Goal: Browse casually

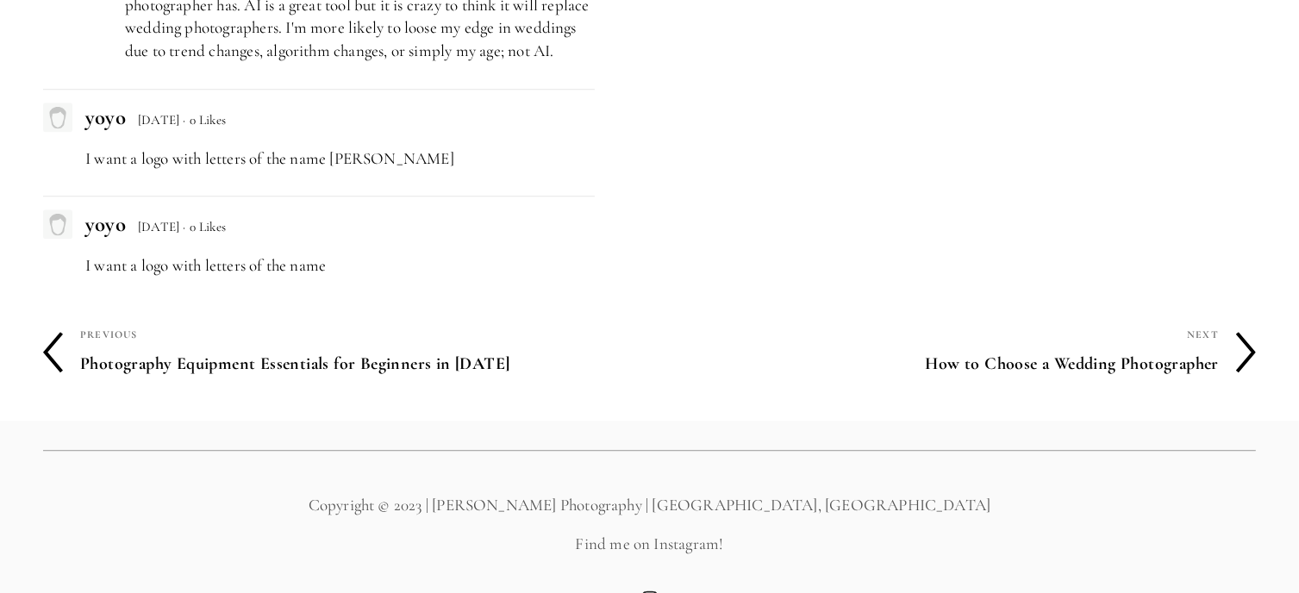
scroll to position [4604, 0]
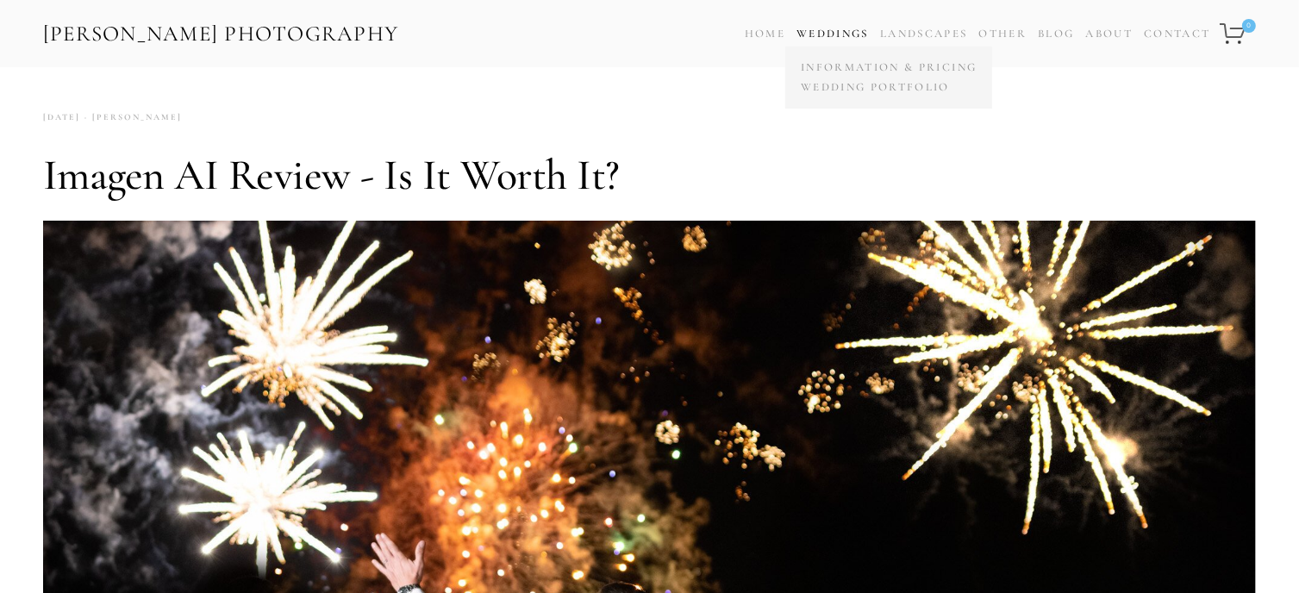
click at [835, 31] on link "Weddings" at bounding box center [833, 34] width 72 height 14
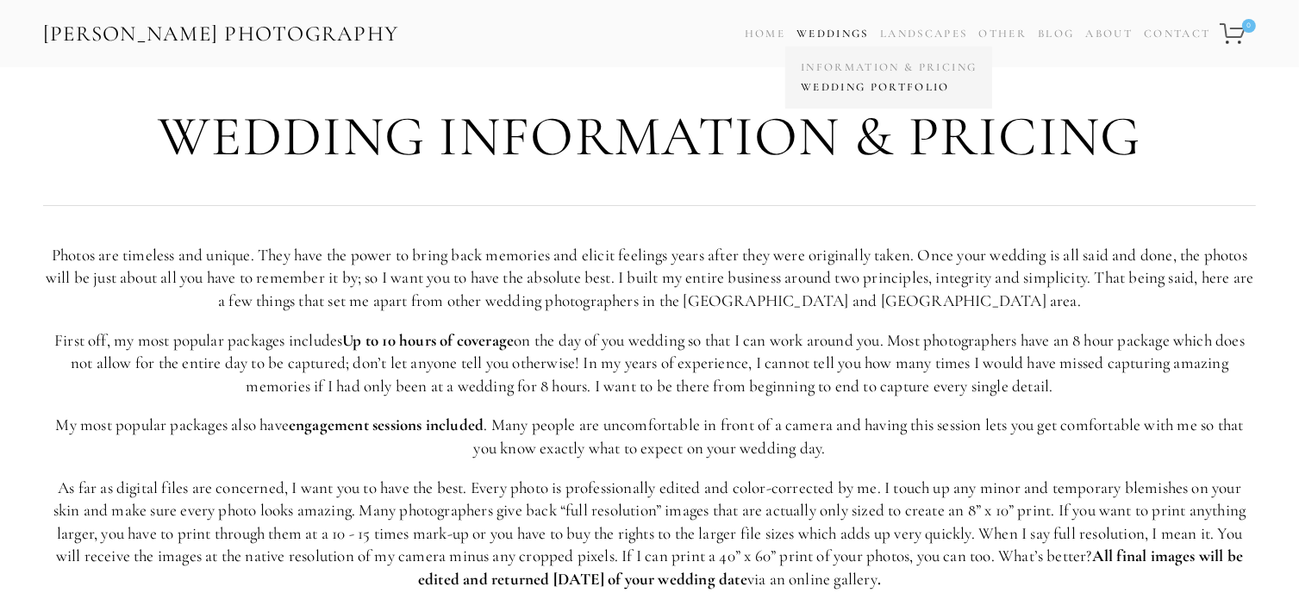
click at [885, 82] on link "Wedding Portfolio" at bounding box center [889, 88] width 185 height 20
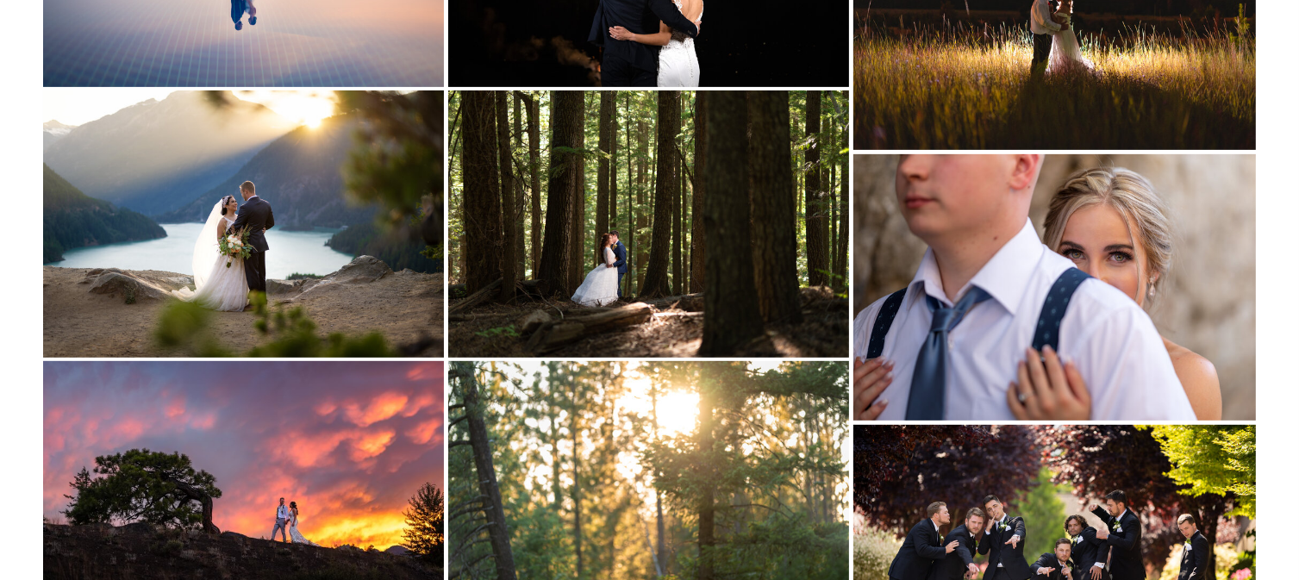
scroll to position [776, 0]
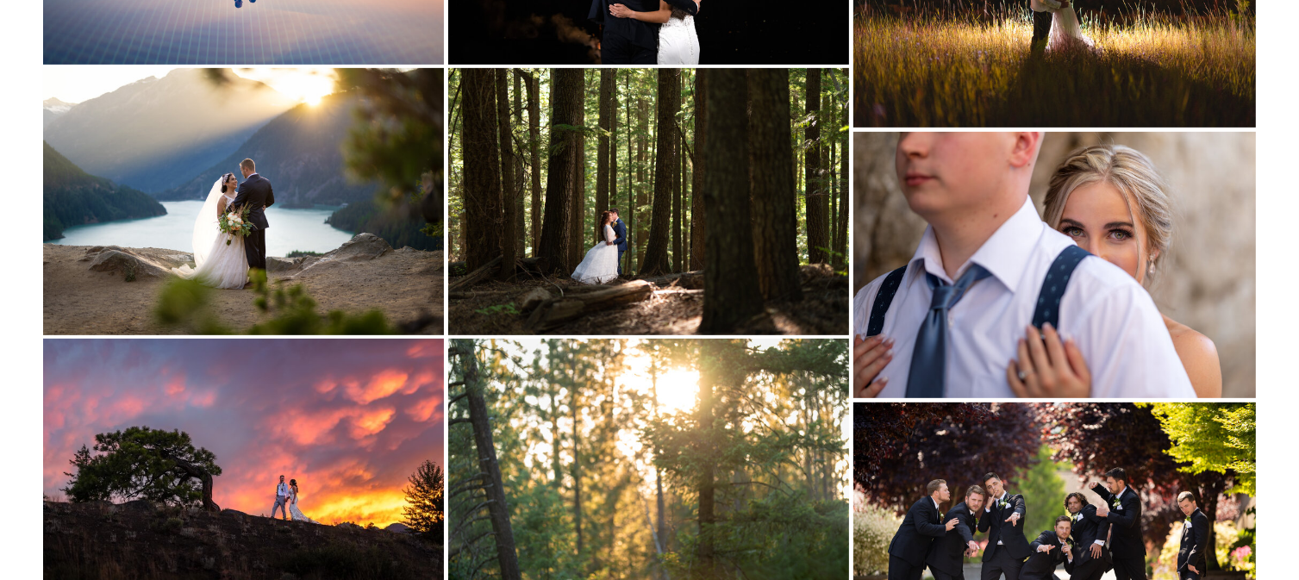
click at [325, 178] on img at bounding box center [243, 201] width 401 height 267
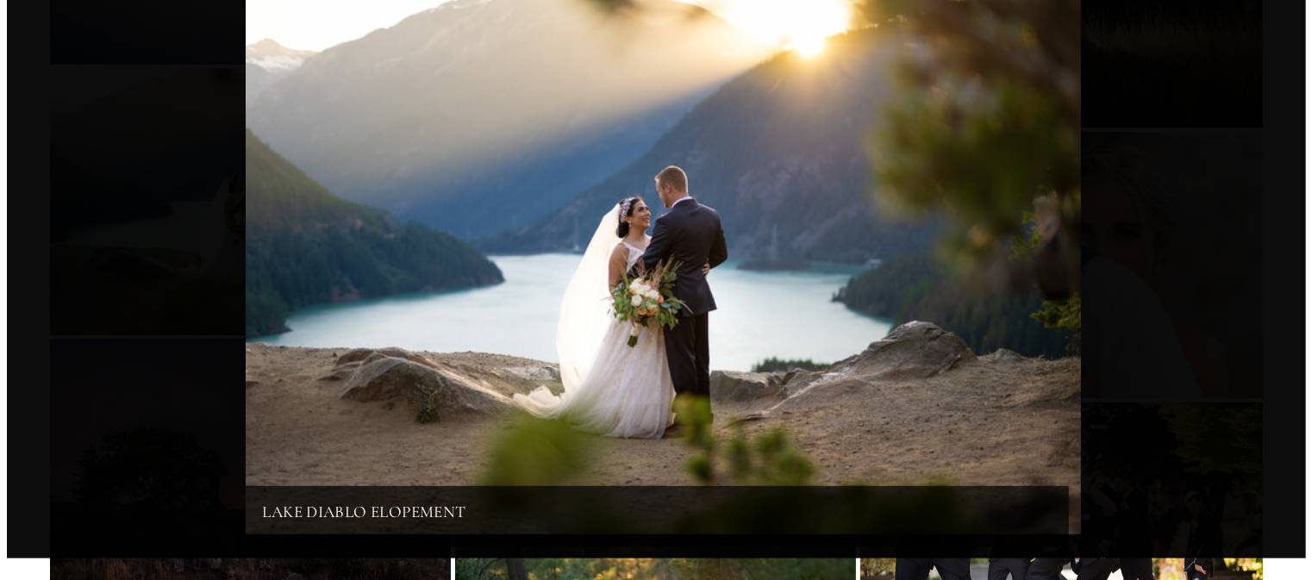
scroll to position [741, 0]
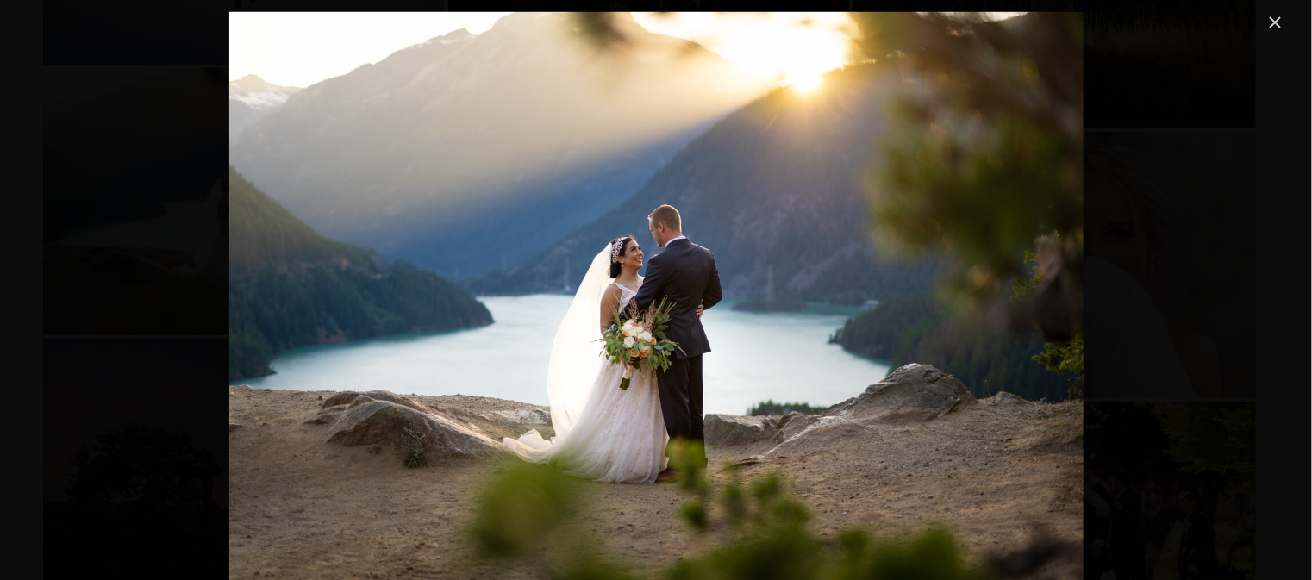
click at [1269, 20] on link "Close" at bounding box center [1276, 22] width 21 height 21
